Goal: Information Seeking & Learning: Learn about a topic

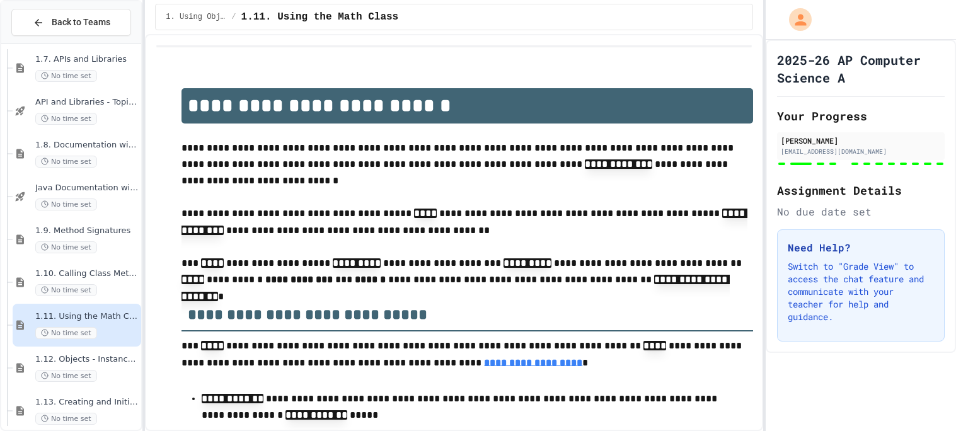
scroll to position [550, 0]
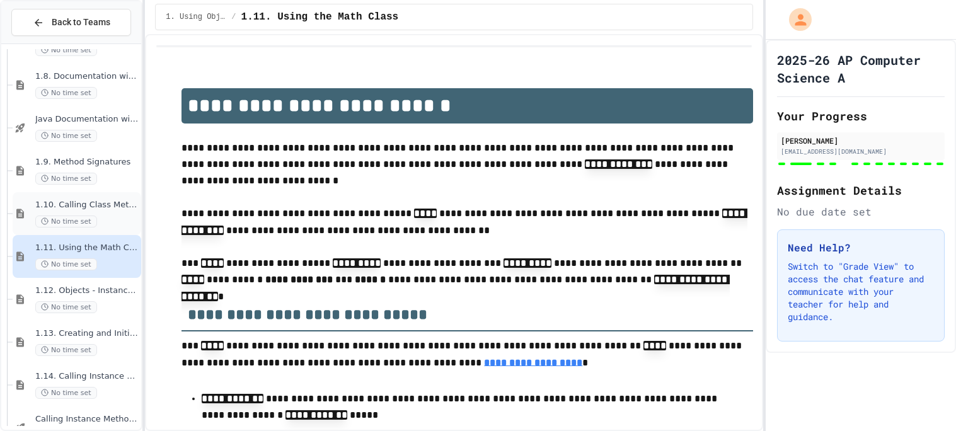
click at [115, 205] on span "1.10. Calling Class Methods" at bounding box center [86, 205] width 103 height 11
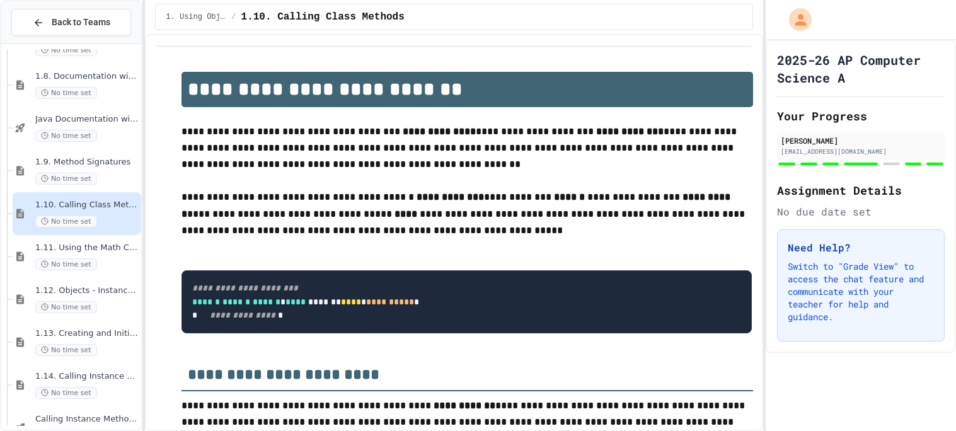
scroll to position [1032, 0]
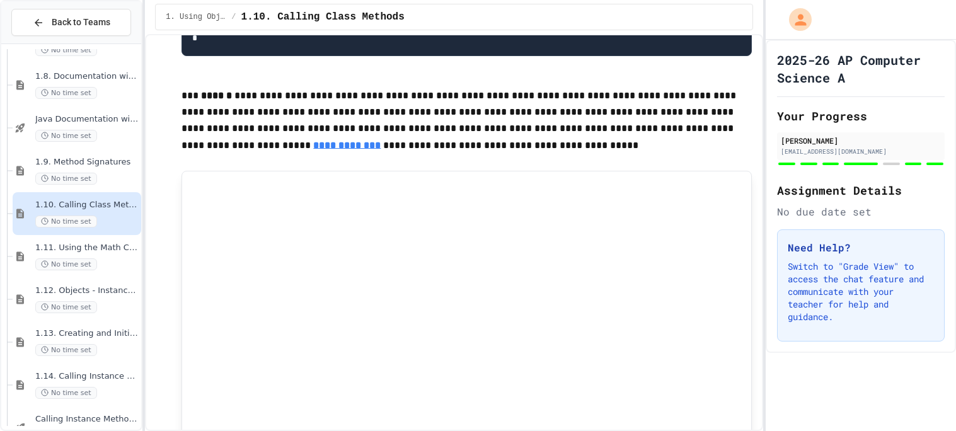
click at [314, 171] on p "**********" at bounding box center [466, 121] width 571 height 100
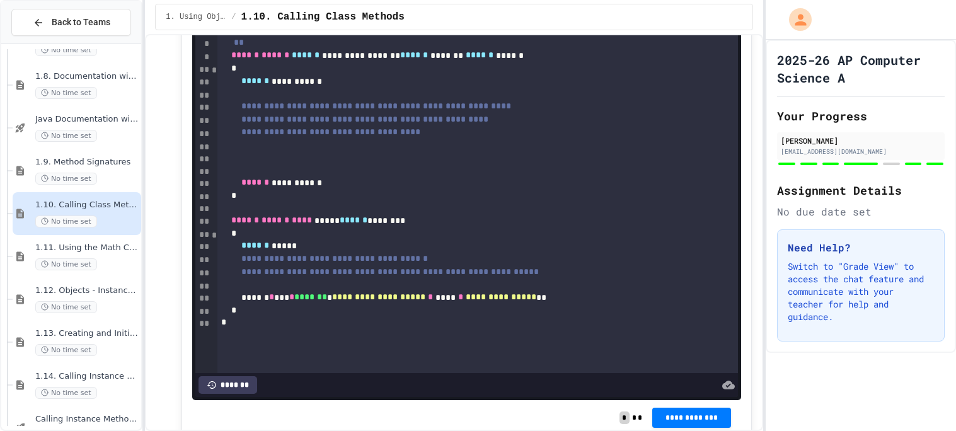
scroll to position [5301, 0]
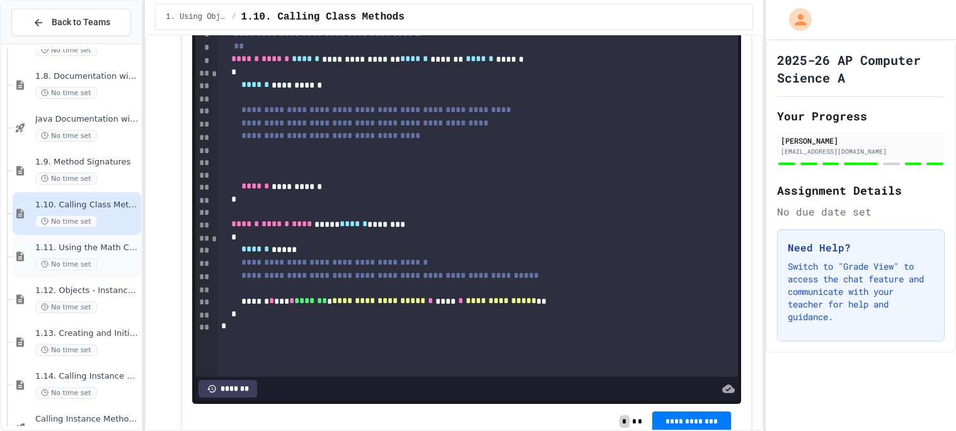
click at [125, 253] on div "1.11. Using the Math Class No time set" at bounding box center [86, 257] width 103 height 28
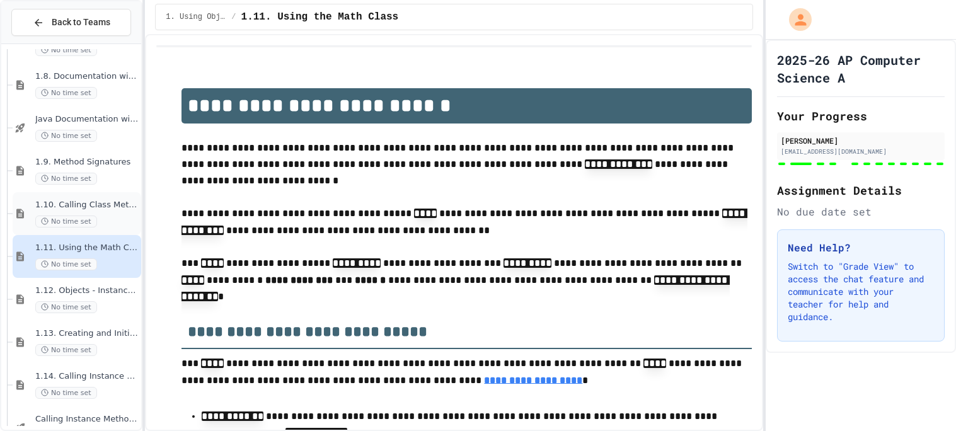
click at [118, 210] on div "1.10. Calling Class Methods No time set" at bounding box center [86, 214] width 103 height 28
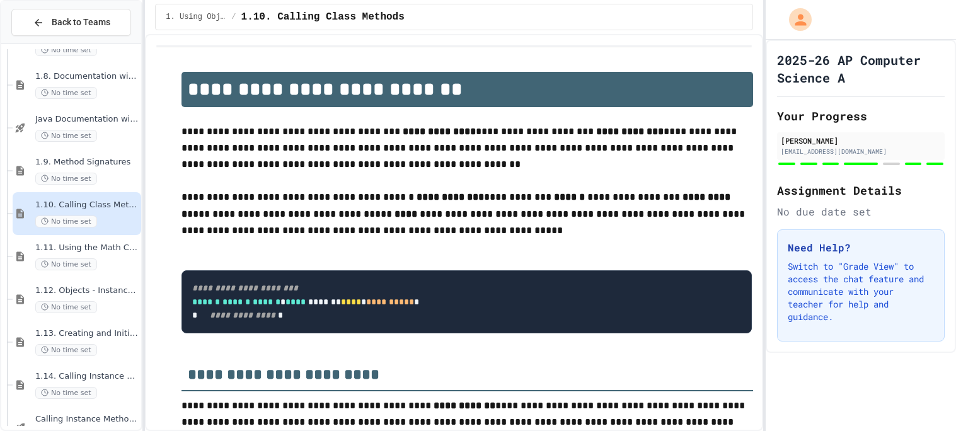
scroll to position [1032, 0]
